Goal: Find specific page/section: Find specific page/section

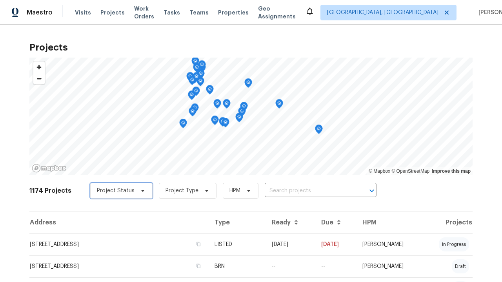
click at [114, 191] on span "Project Status" at bounding box center [116, 191] width 38 height 8
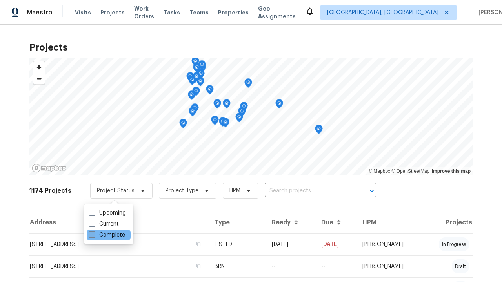
click at [107, 235] on label "Complete" at bounding box center [107, 235] width 36 height 8
click at [94, 235] on input "Complete" at bounding box center [91, 233] width 5 height 5
checkbox input "true"
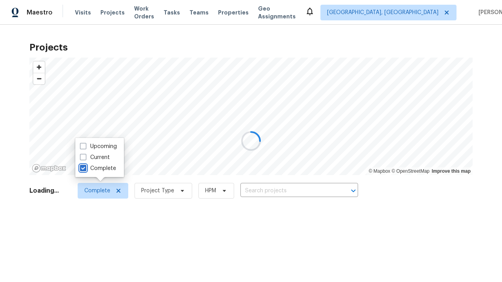
click at [4, 4] on div at bounding box center [251, 141] width 502 height 282
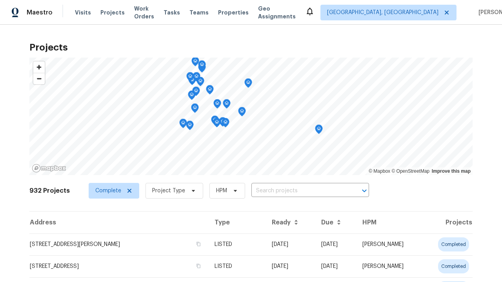
click at [168, 191] on span "Project Type" at bounding box center [168, 191] width 33 height 8
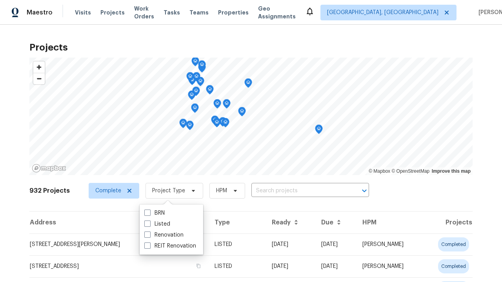
click at [164, 235] on label "Renovation" at bounding box center [163, 235] width 39 height 8
click at [149, 235] on input "Renovation" at bounding box center [146, 233] width 5 height 5
checkbox input "true"
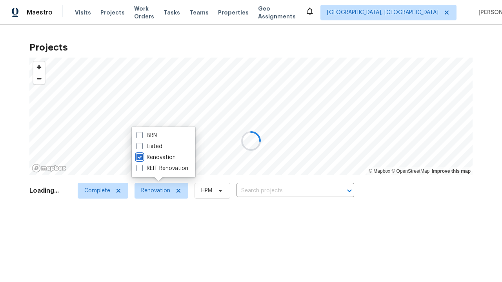
click at [4, 4] on div at bounding box center [251, 141] width 502 height 282
